Goal: Task Accomplishment & Management: Manage account settings

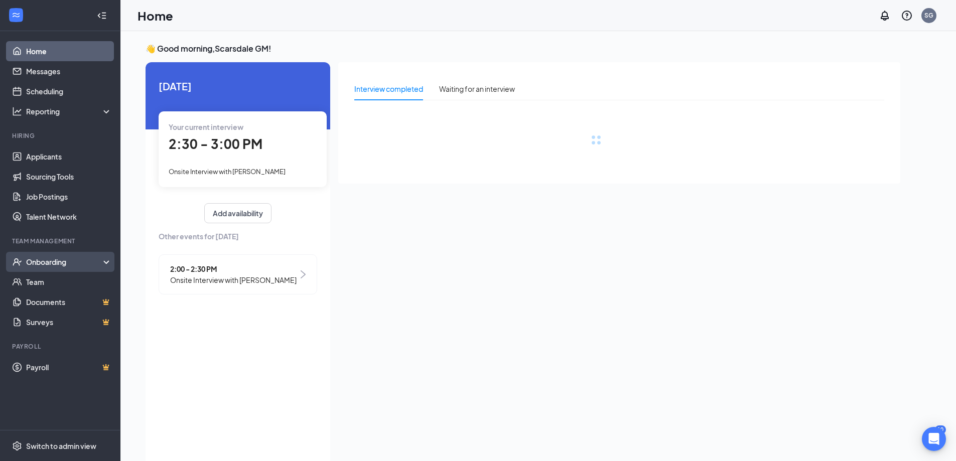
click at [76, 268] on div "Onboarding" at bounding box center [60, 262] width 120 height 20
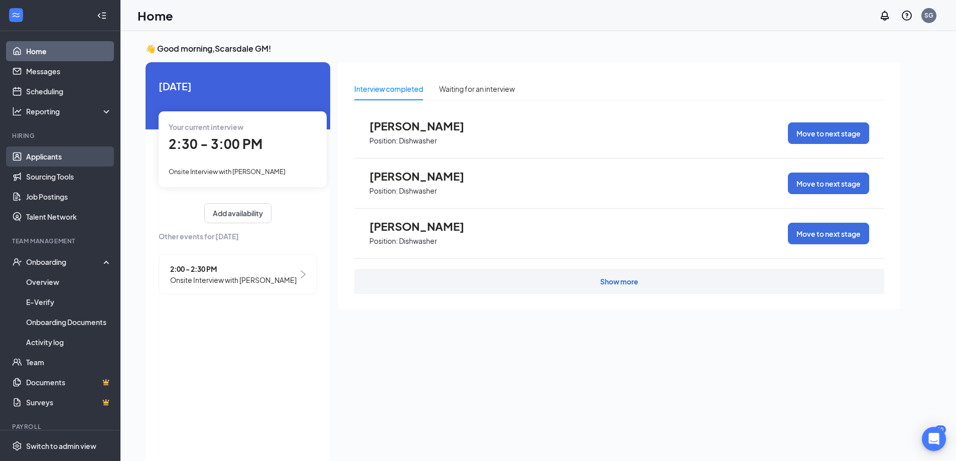
click at [66, 162] on link "Applicants" at bounding box center [69, 157] width 86 height 20
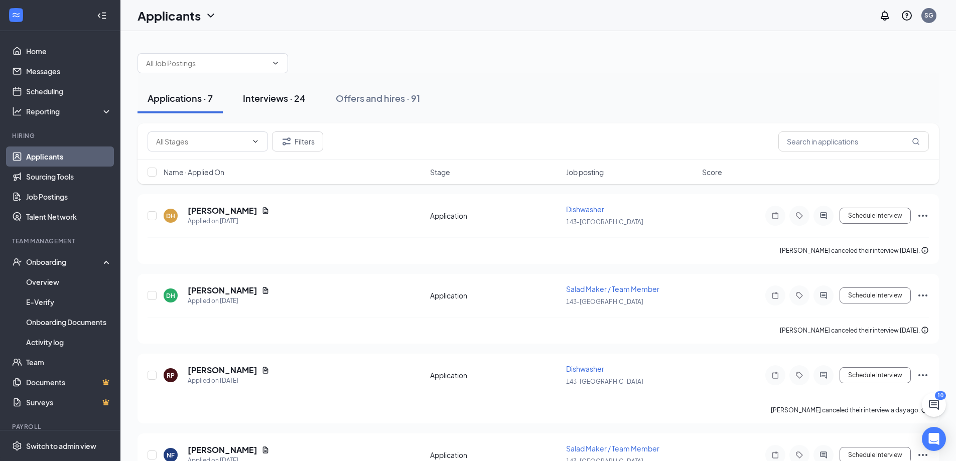
click at [276, 100] on div "Interviews · 24" at bounding box center [274, 98] width 63 height 13
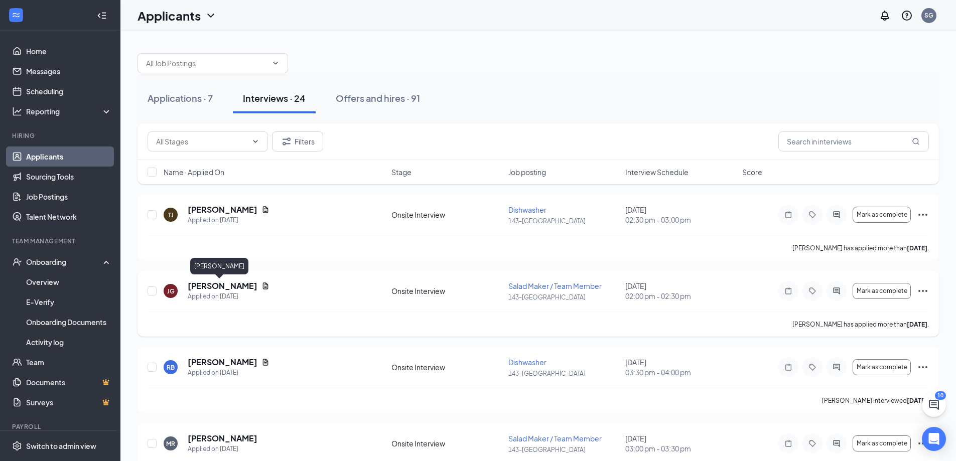
click at [196, 286] on h5 "[PERSON_NAME]" at bounding box center [223, 286] width 70 height 11
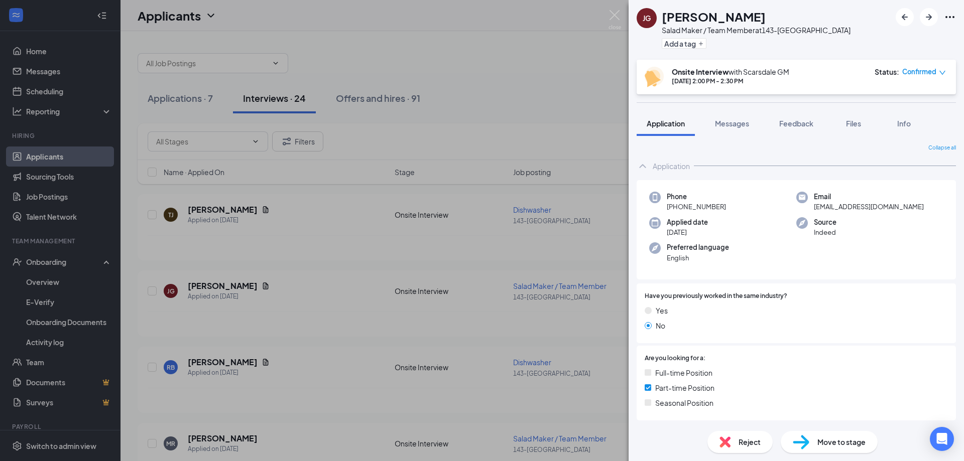
click at [828, 447] on span "Move to stage" at bounding box center [841, 442] width 48 height 11
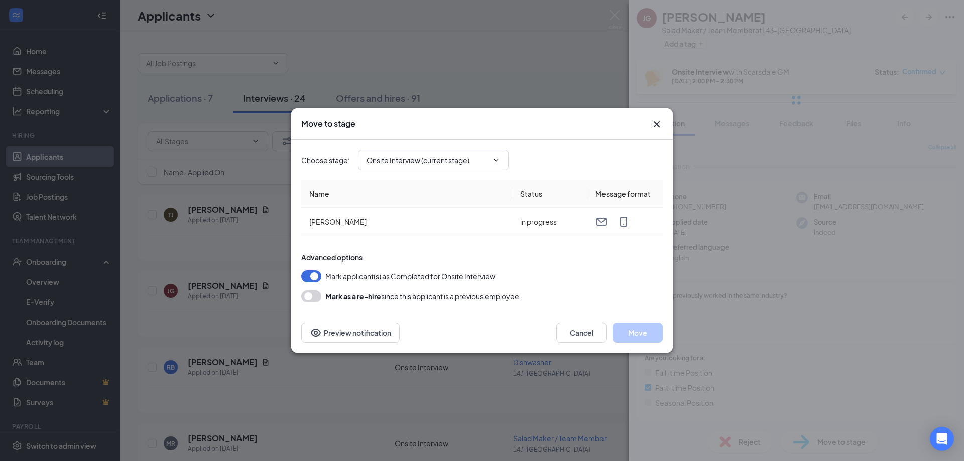
type input "Hiring Complete (final stage)"
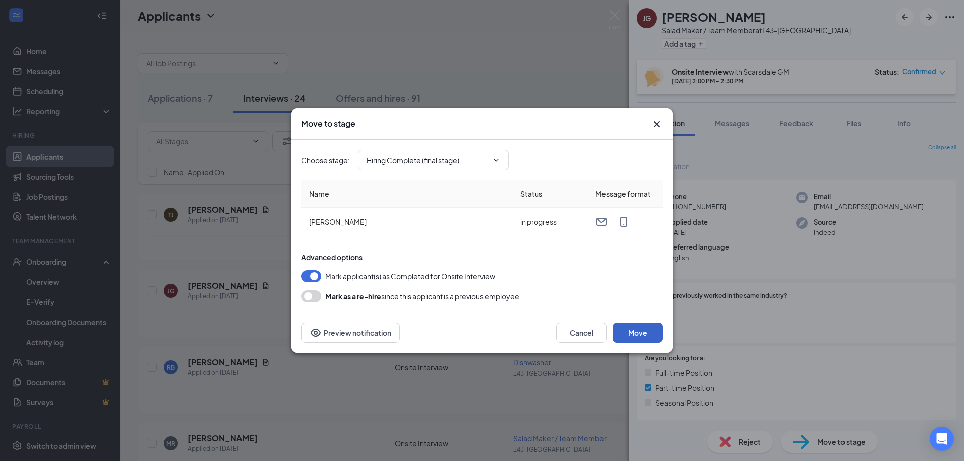
click at [644, 336] on button "Move" at bounding box center [637, 333] width 50 height 20
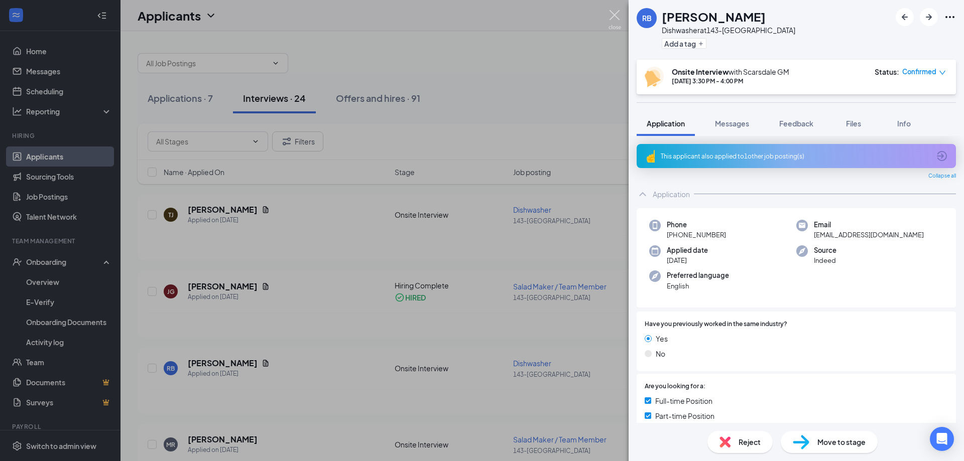
click at [611, 16] on img at bounding box center [614, 20] width 13 height 20
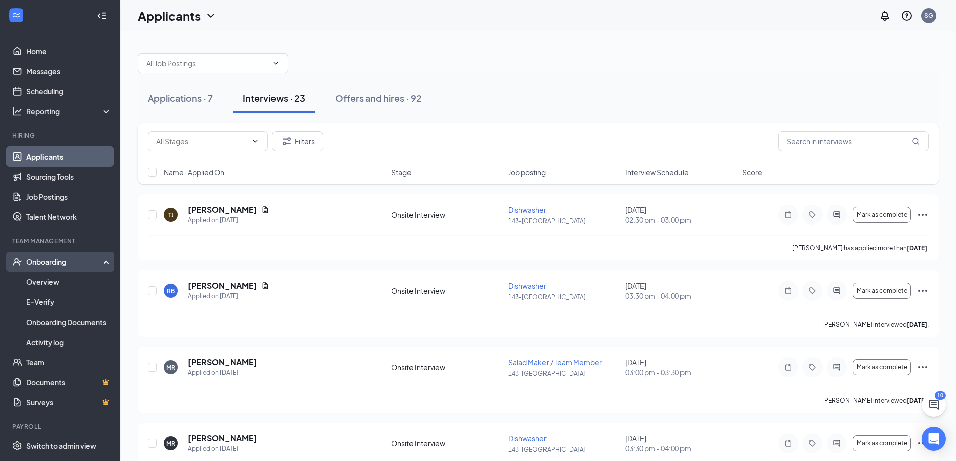
click at [50, 265] on div "Onboarding" at bounding box center [64, 262] width 77 height 10
click at [51, 264] on div "Onboarding" at bounding box center [64, 262] width 77 height 10
click at [50, 283] on link "Overview" at bounding box center [69, 282] width 86 height 20
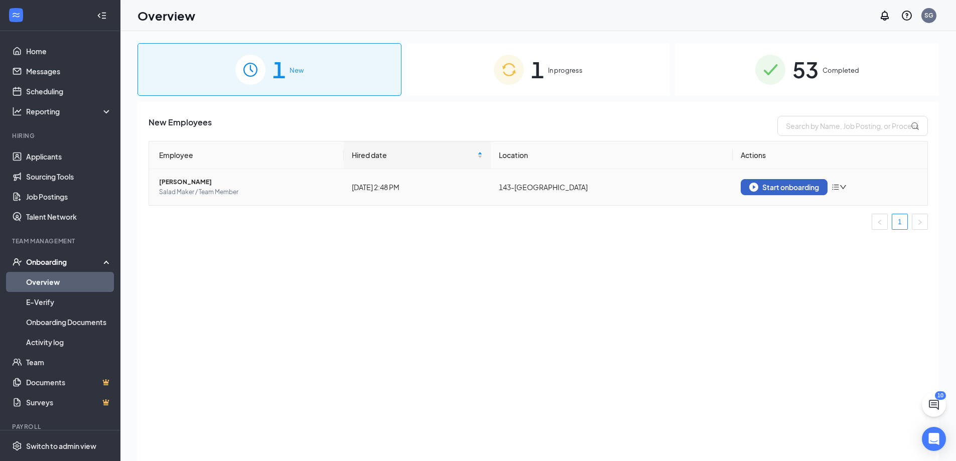
click at [755, 187] on img "button" at bounding box center [753, 187] width 9 height 9
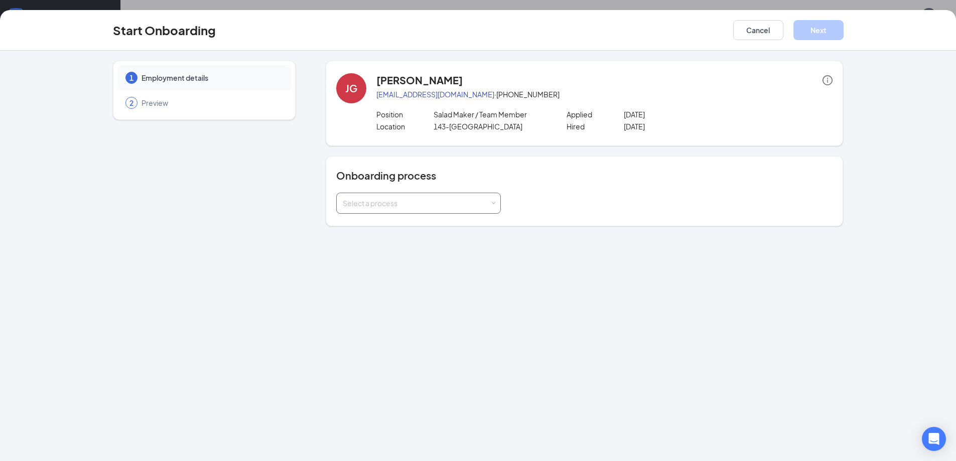
click at [445, 207] on div "Select a process" at bounding box center [416, 203] width 147 height 10
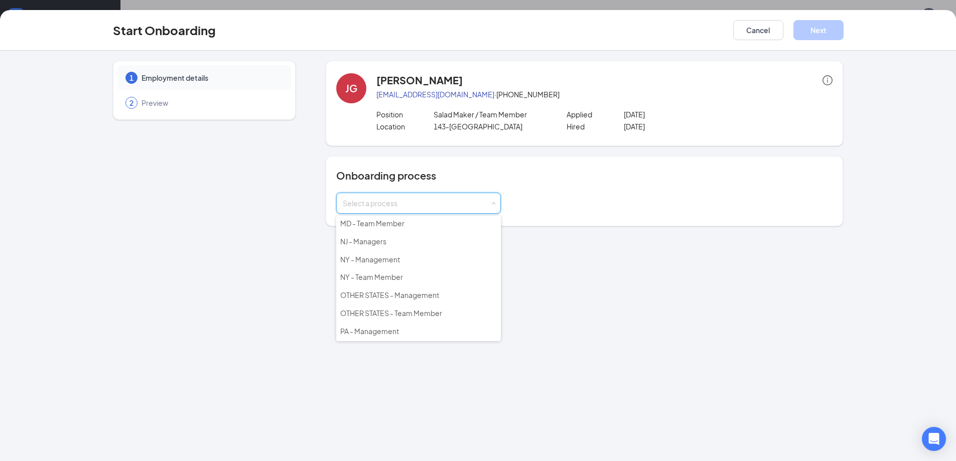
scroll to position [145, 0]
click at [442, 258] on li "NY - Team Member" at bounding box center [418, 260] width 165 height 18
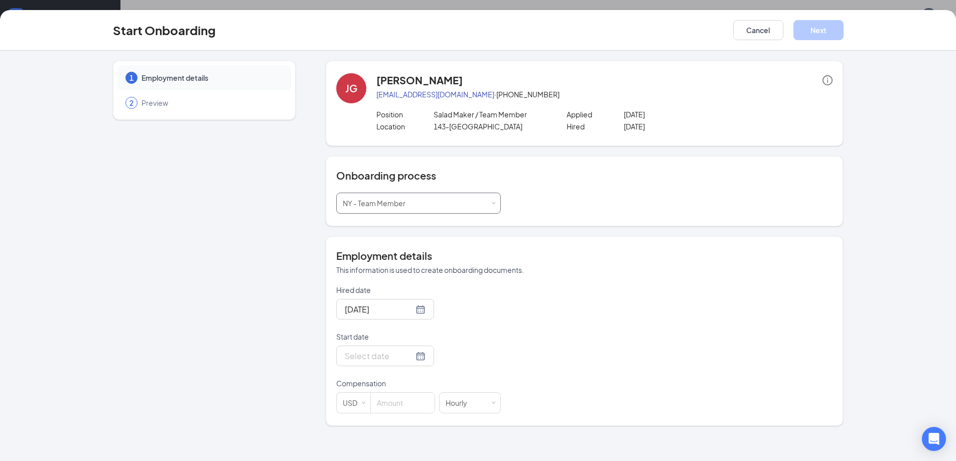
scroll to position [45, 0]
click at [414, 357] on div at bounding box center [385, 356] width 81 height 13
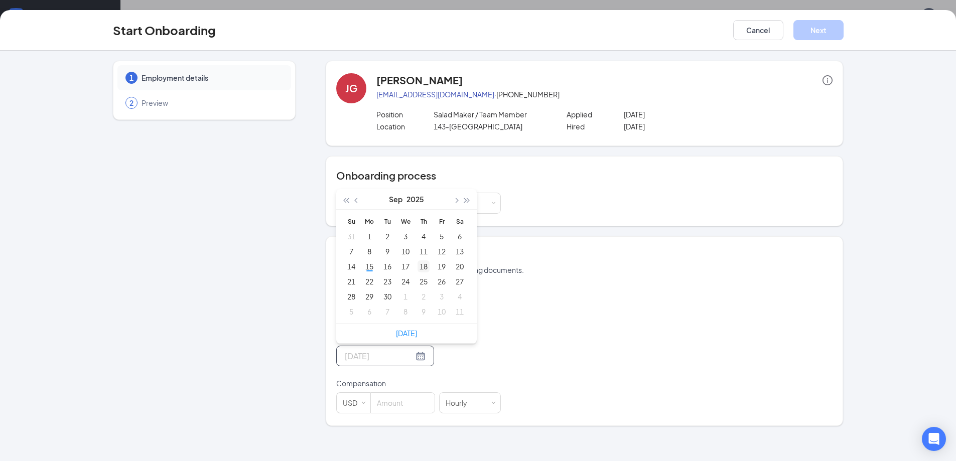
type input "[DATE]"
drag, startPoint x: 426, startPoint y: 267, endPoint x: 421, endPoint y: 271, distance: 6.0
click at [422, 271] on div "18" at bounding box center [424, 267] width 12 height 12
click at [408, 402] on input at bounding box center [403, 403] width 64 height 20
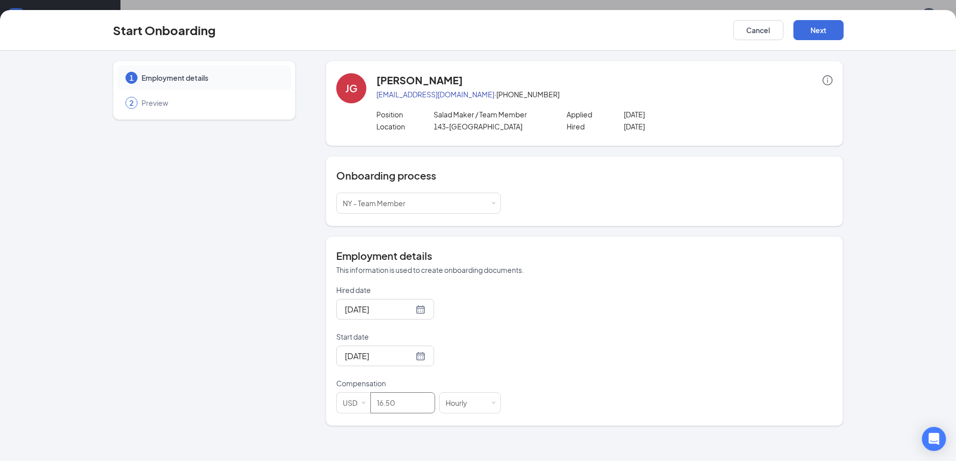
type input "16.5"
click at [662, 316] on div "Hired date [DATE] Start date [DATE] [DATE] Su Mo Tu We Th Fr Sa 31 1 2 3 4 5 6 …" at bounding box center [584, 349] width 496 height 129
click at [807, 36] on button "Next" at bounding box center [819, 30] width 50 height 20
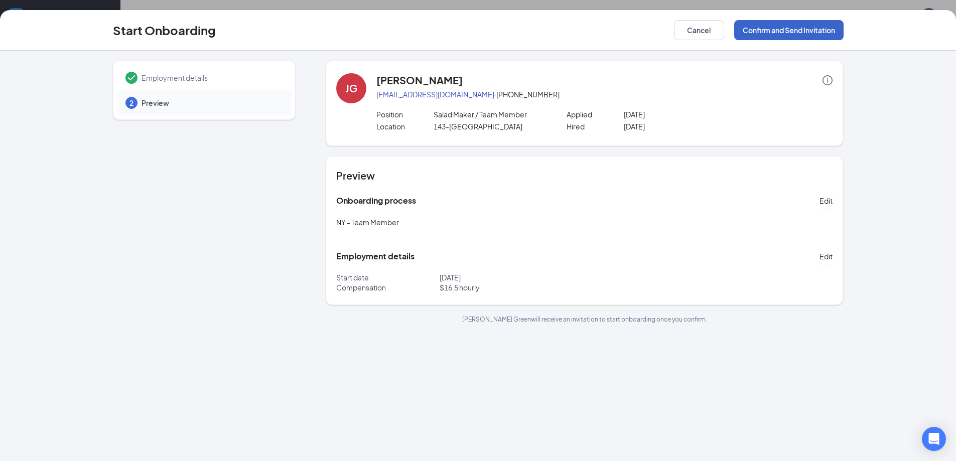
click at [798, 28] on button "Confirm and Send Invitation" at bounding box center [788, 30] width 109 height 20
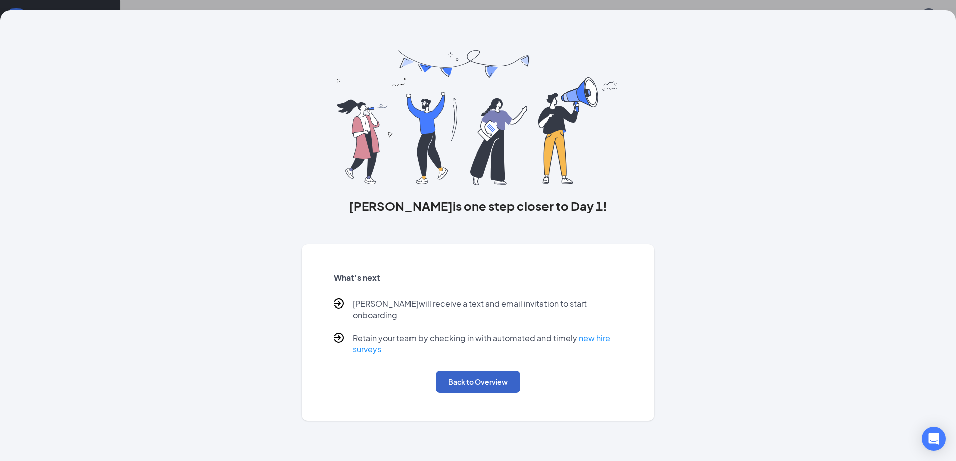
click at [471, 371] on button "Back to Overview" at bounding box center [478, 382] width 85 height 22
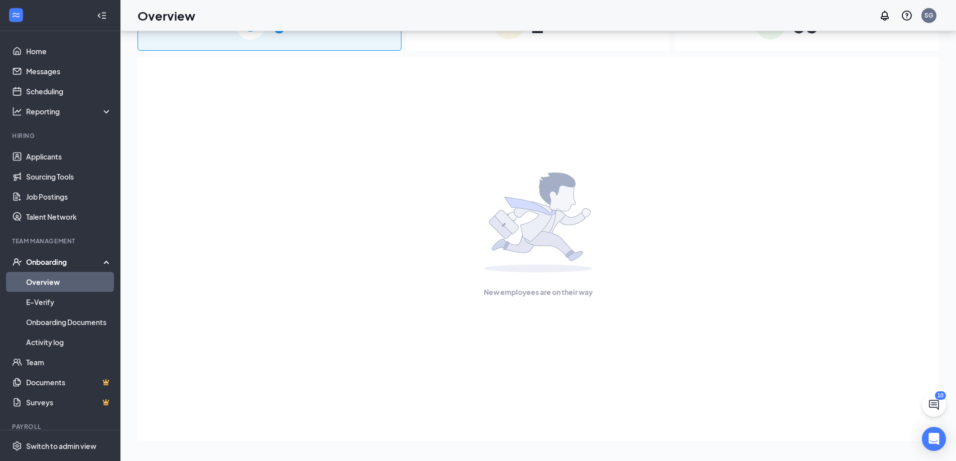
scroll to position [0, 0]
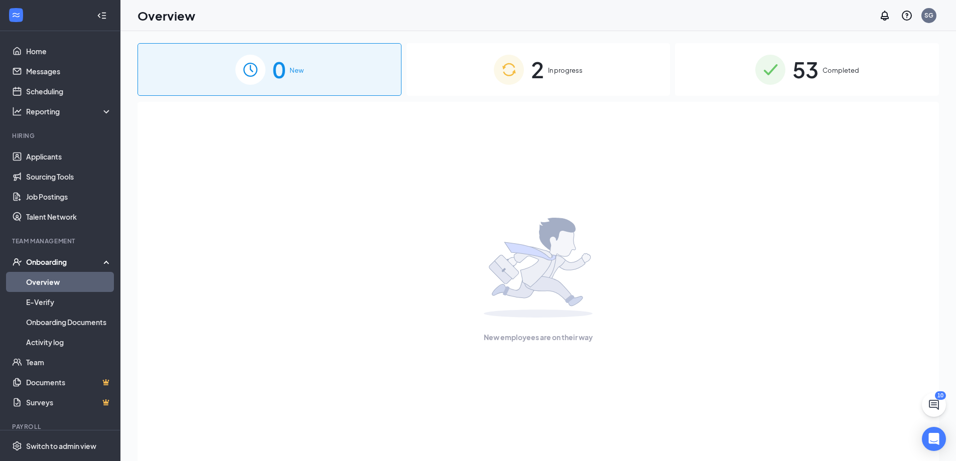
click at [558, 73] on span "In progress" at bounding box center [565, 70] width 35 height 10
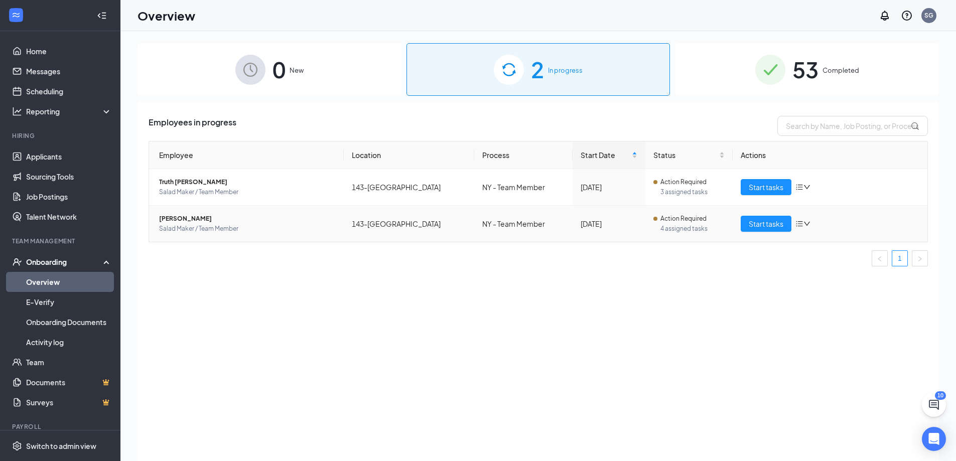
click at [230, 224] on span "Salad Maker / Team Member" at bounding box center [247, 229] width 177 height 10
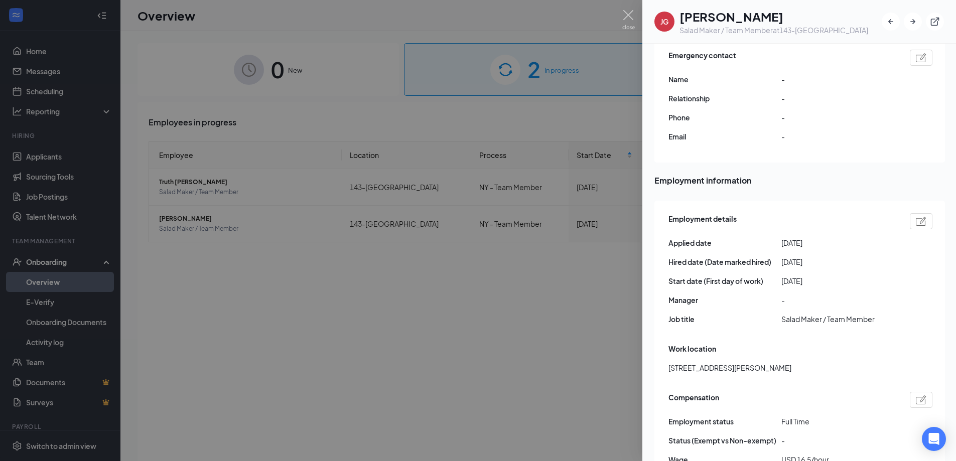
scroll to position [452, 0]
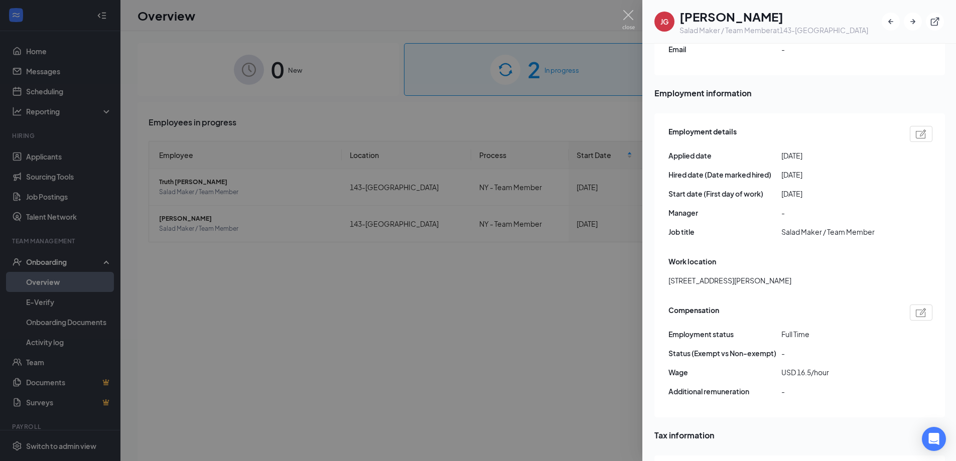
click at [925, 130] on img at bounding box center [921, 134] width 11 height 9
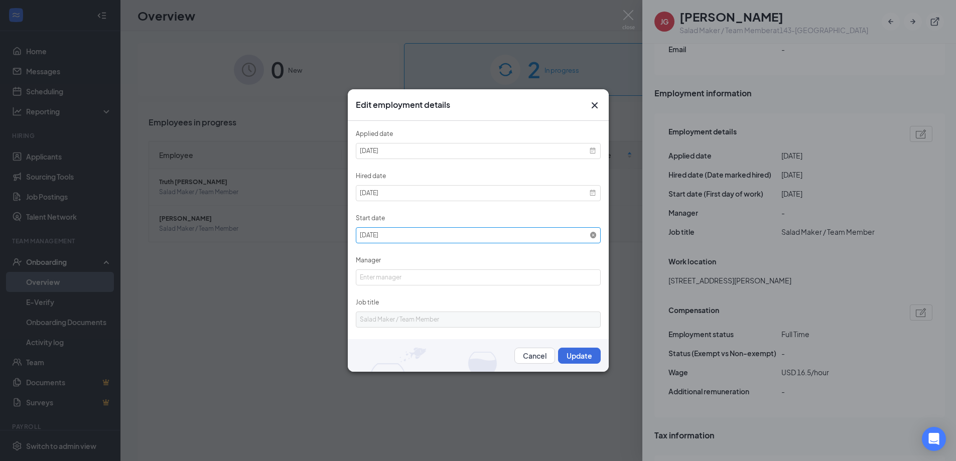
click at [590, 232] on icon at bounding box center [593, 235] width 7 height 7
click at [569, 235] on input at bounding box center [478, 235] width 245 height 16
click at [441, 294] on div "19" at bounding box center [444, 295] width 10 height 10
type input "[DATE]"
click at [570, 350] on button "Update" at bounding box center [579, 356] width 43 height 16
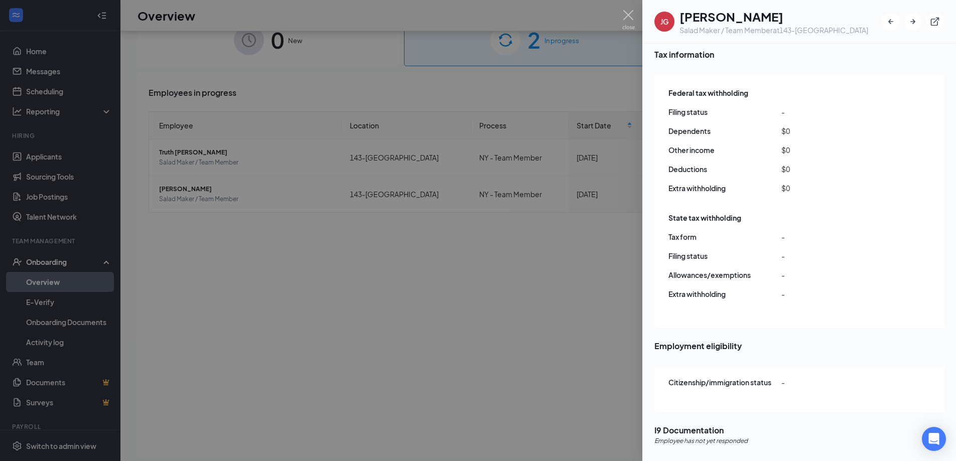
scroll to position [45, 0]
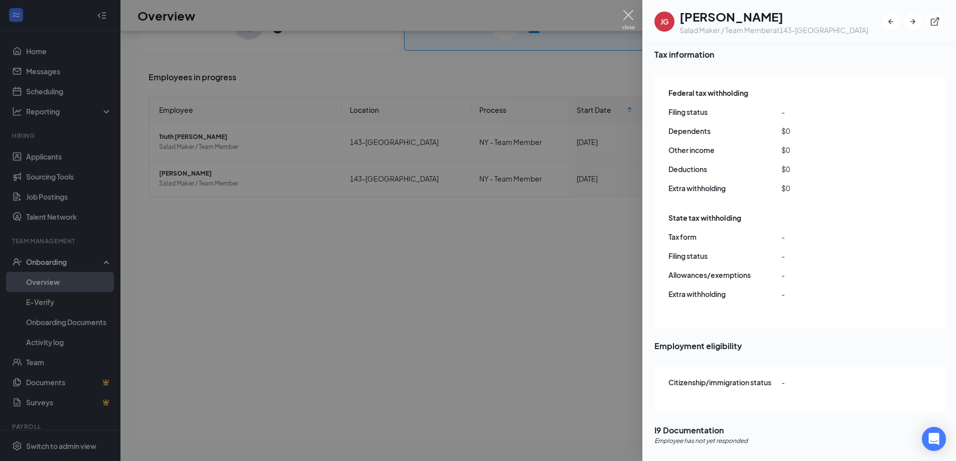
click at [632, 10] on img at bounding box center [628, 20] width 13 height 20
